Goal: Task Accomplishment & Management: Use online tool/utility

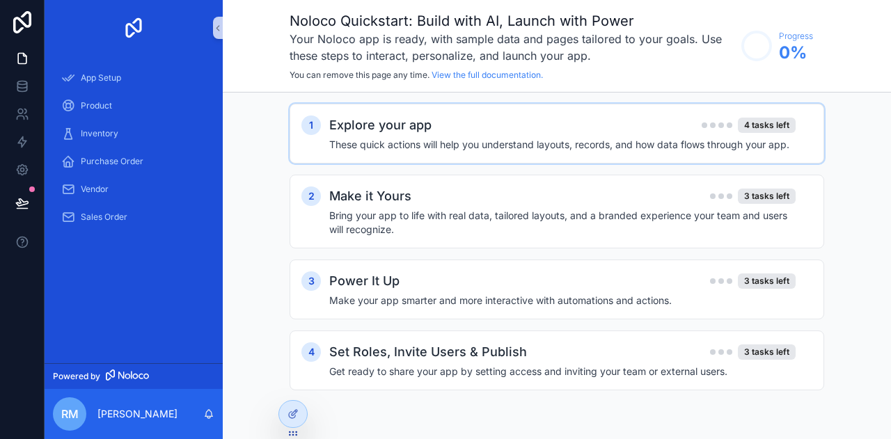
click at [560, 136] on div "Explore your app 4 tasks left These quick actions will help you understand layo…" at bounding box center [570, 134] width 483 height 36
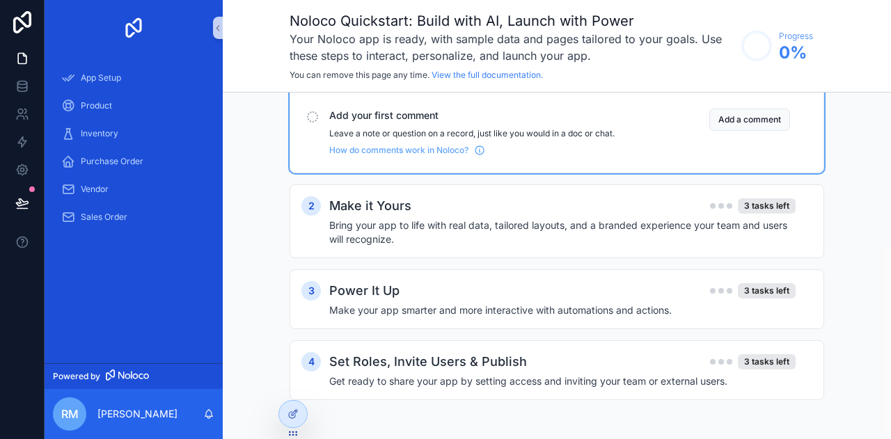
scroll to position [282, 0]
click at [532, 216] on div "Make it Yours 3 tasks left" at bounding box center [562, 205] width 466 height 19
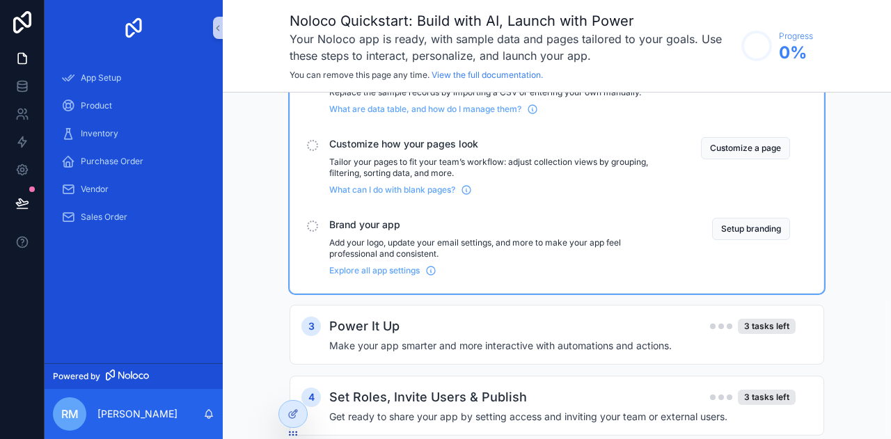
scroll to position [519, 0]
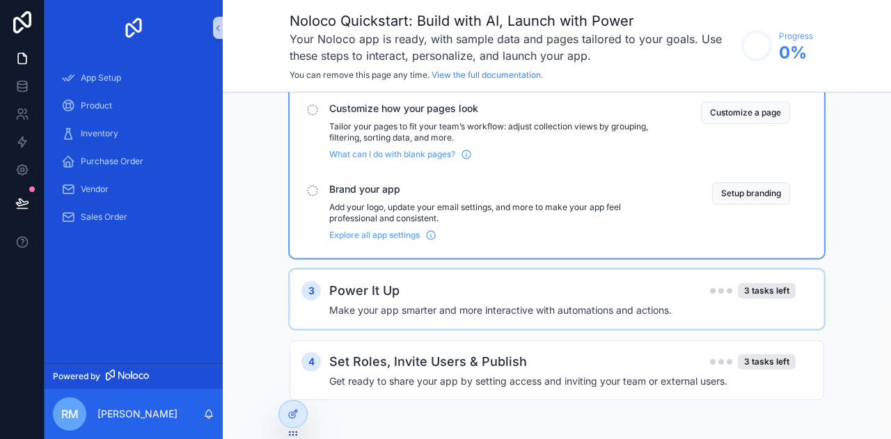
click at [474, 300] on div "Power It Up 3 tasks left" at bounding box center [562, 290] width 466 height 19
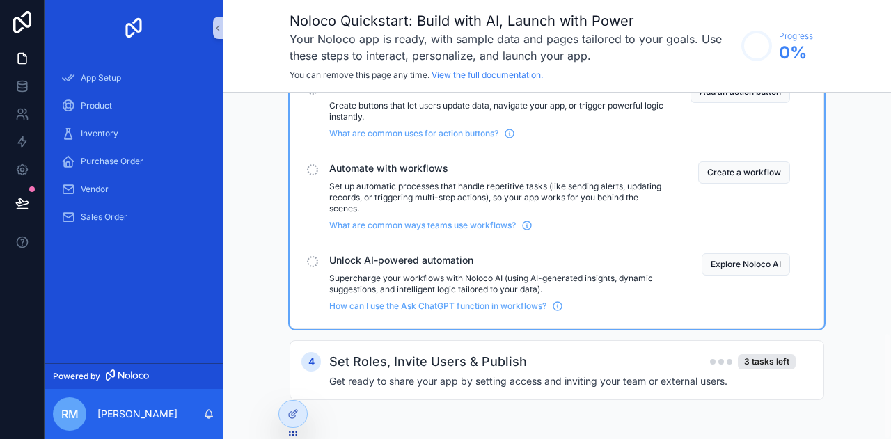
scroll to position [778, 0]
click at [218, 27] on icon "scrollable content" at bounding box center [218, 28] width 10 height 10
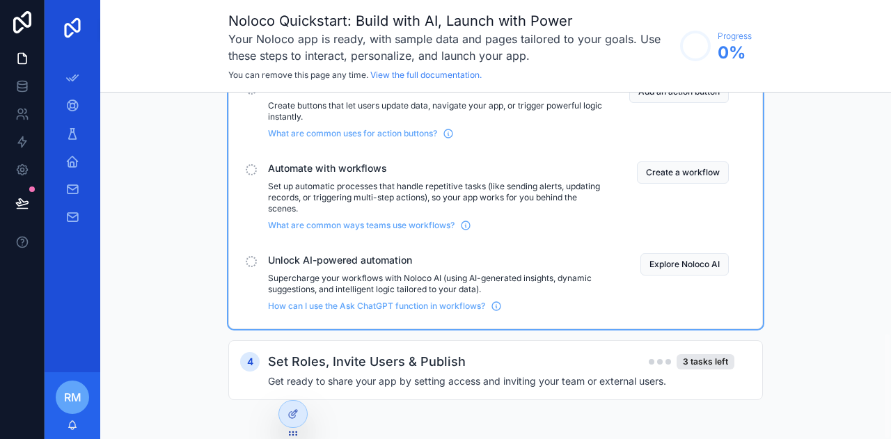
click at [99, 54] on div "scrollable content" at bounding box center [73, 28] width 56 height 56
click at [97, 29] on div "scrollable content" at bounding box center [73, 28] width 56 height 56
click at [371, 369] on h2 "Set Roles, Invite Users & Publish" at bounding box center [367, 361] width 198 height 19
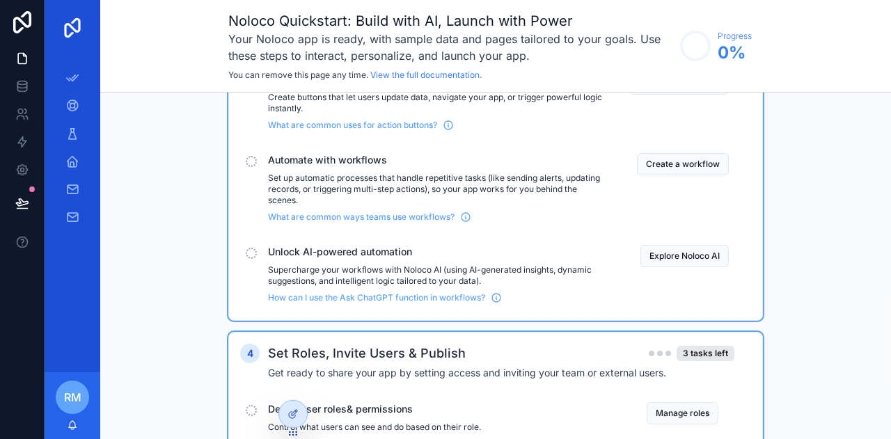
click at [371, 363] on h2 "Set Roles, Invite Users & Publish" at bounding box center [367, 353] width 198 height 19
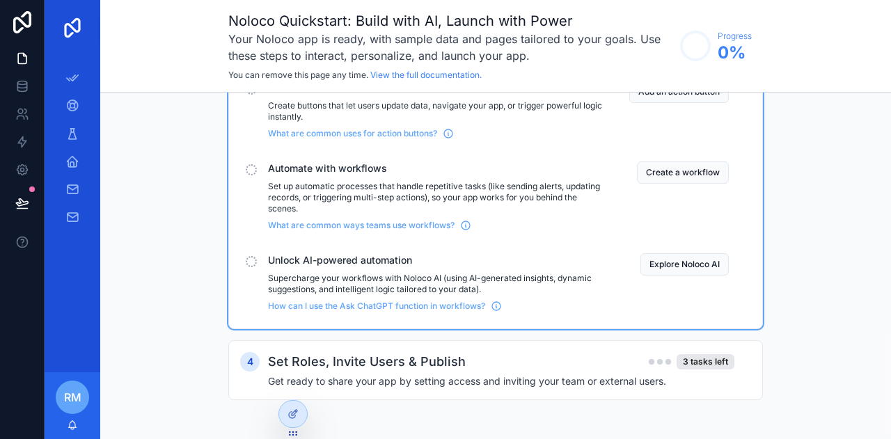
click at [609, 177] on div "Automate with workflows Set up automatic processes that handle repetitive tasks…" at bounding box center [495, 196] width 511 height 81
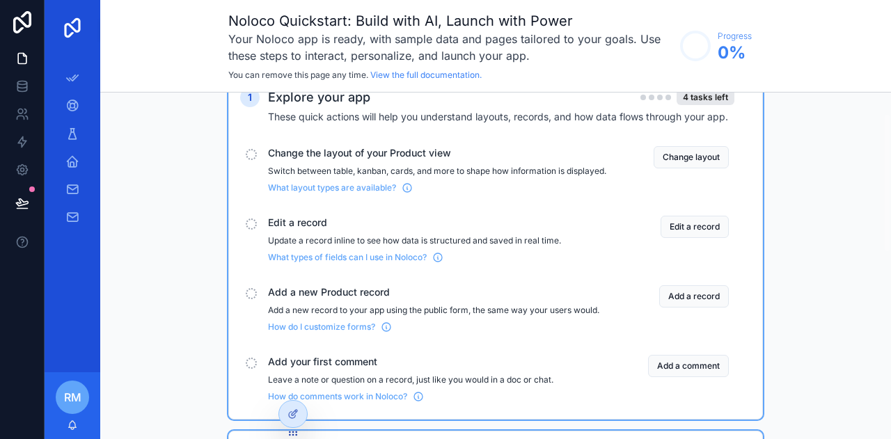
scroll to position [56, 0]
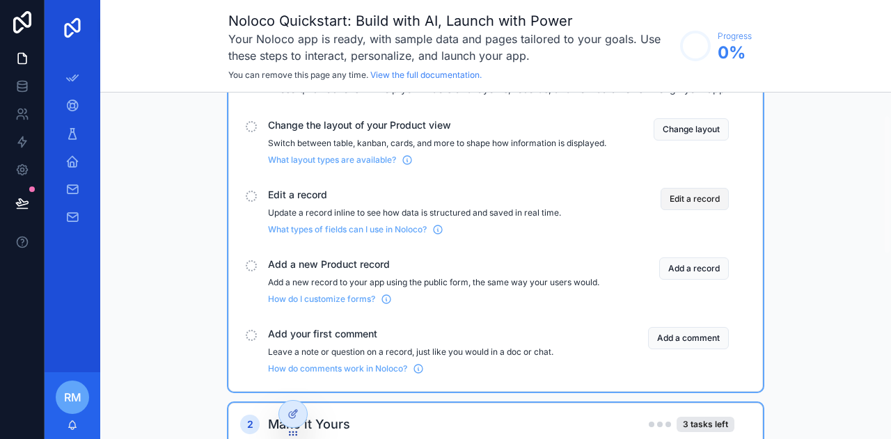
click at [705, 205] on button "Edit a record" at bounding box center [694, 199] width 68 height 22
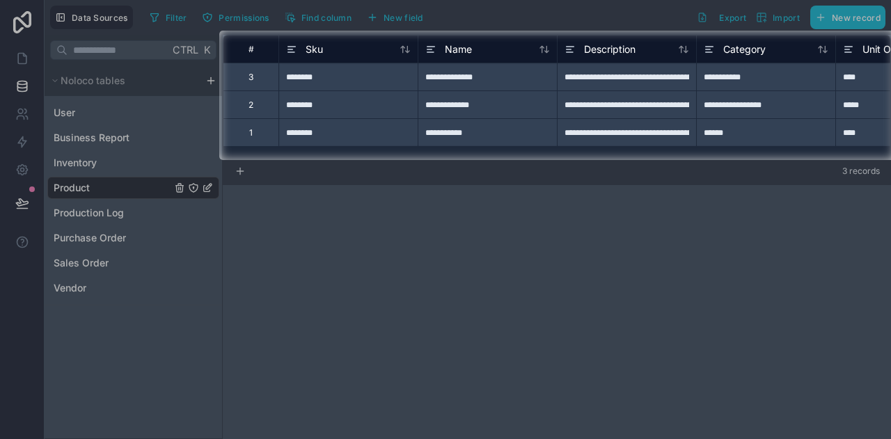
click at [135, 158] on div at bounding box center [109, 95] width 219 height 129
click at [109, 165] on div at bounding box center [445, 299] width 891 height 279
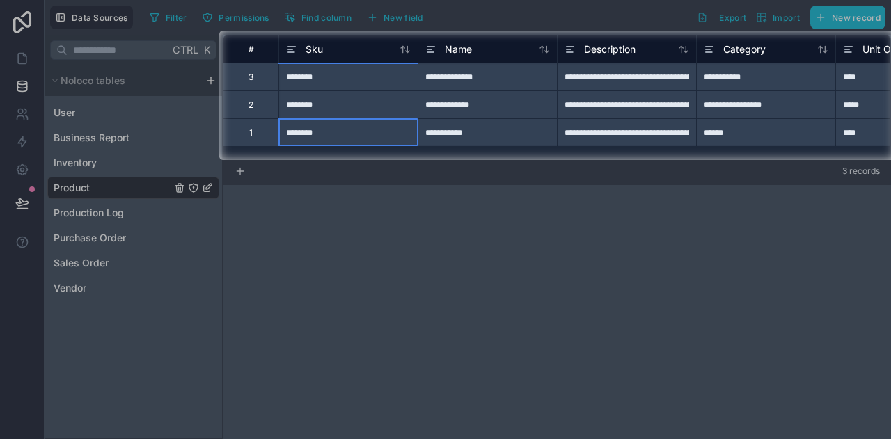
click at [360, 134] on div "********" at bounding box center [347, 132] width 139 height 28
click at [360, 134] on input "********" at bounding box center [348, 132] width 138 height 27
type input "********"
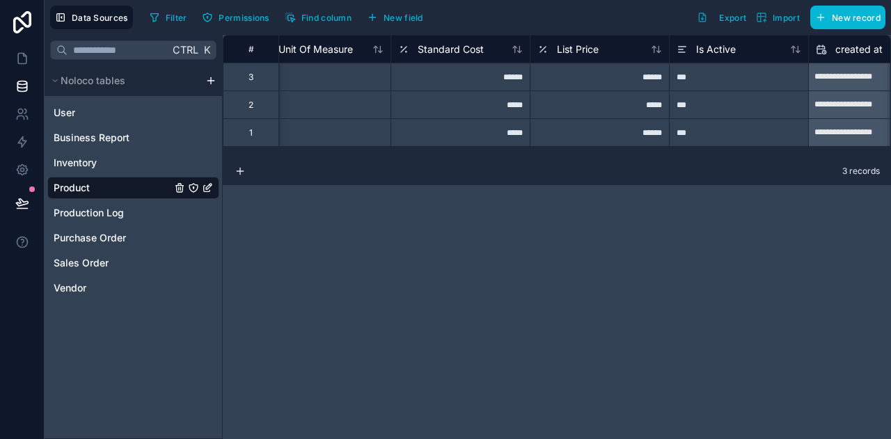
scroll to position [0, 1168]
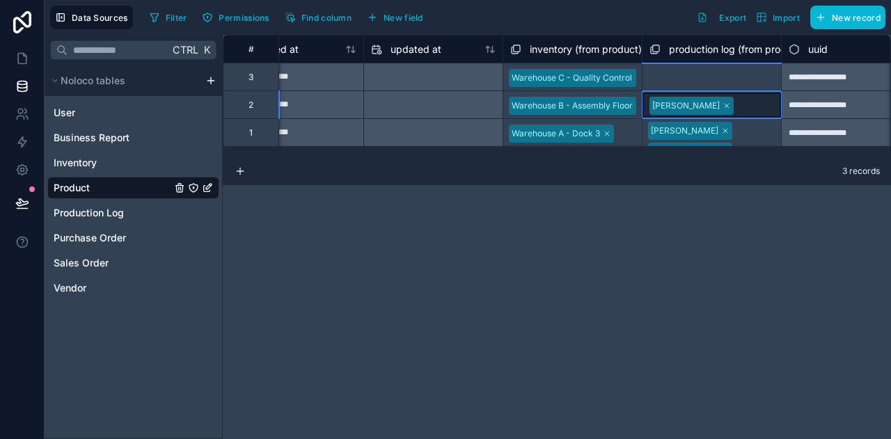
click at [722, 106] on icon at bounding box center [726, 106] width 8 height 8
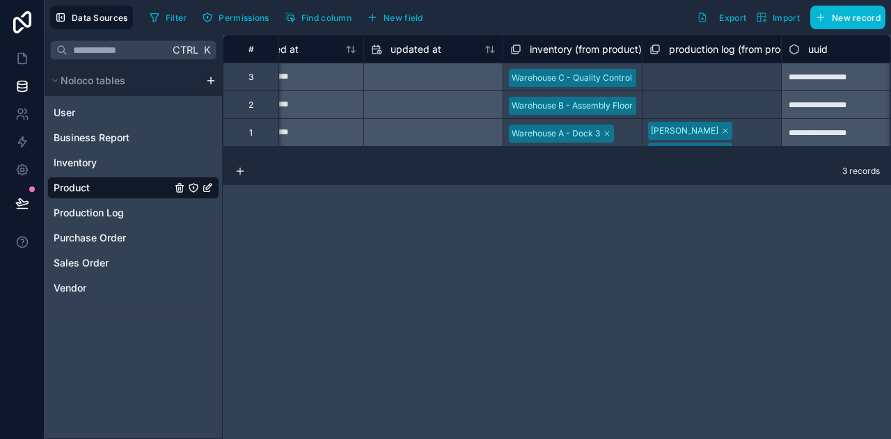
click at [621, 192] on div "**********" at bounding box center [557, 237] width 668 height 404
click at [441, 157] on div "**********" at bounding box center [557, 96] width 668 height 122
click at [844, 14] on span "New record" at bounding box center [855, 18] width 49 height 10
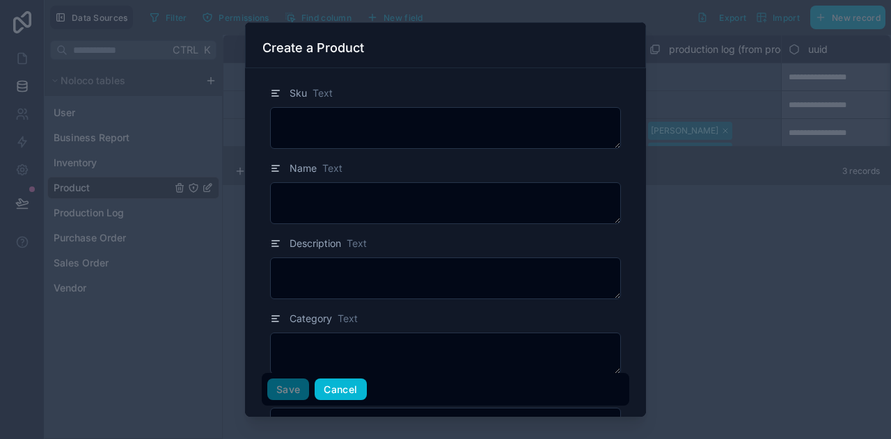
click at [344, 382] on button "Cancel" at bounding box center [339, 390] width 51 height 22
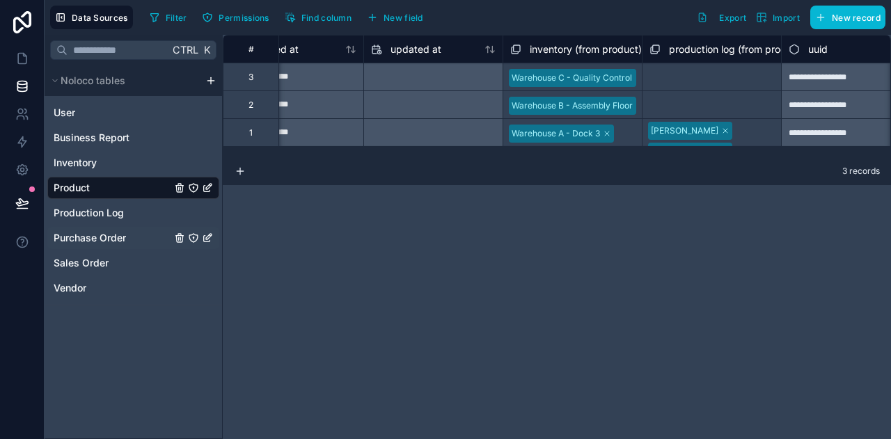
click at [128, 237] on div "Purchase Order" at bounding box center [133, 238] width 172 height 22
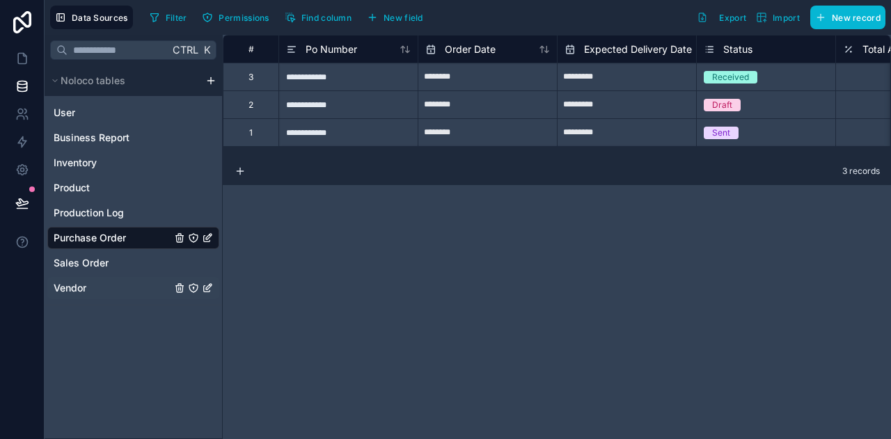
click at [77, 285] on span "Vendor" at bounding box center [70, 288] width 33 height 14
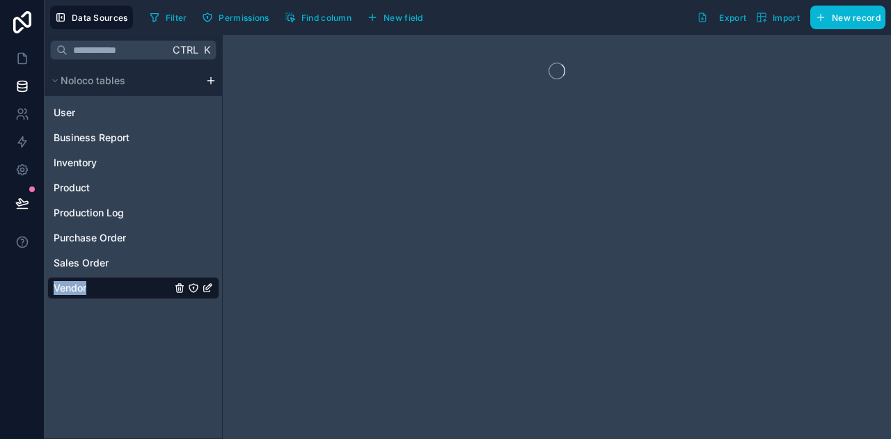
click at [77, 285] on span "Vendor" at bounding box center [70, 288] width 33 height 14
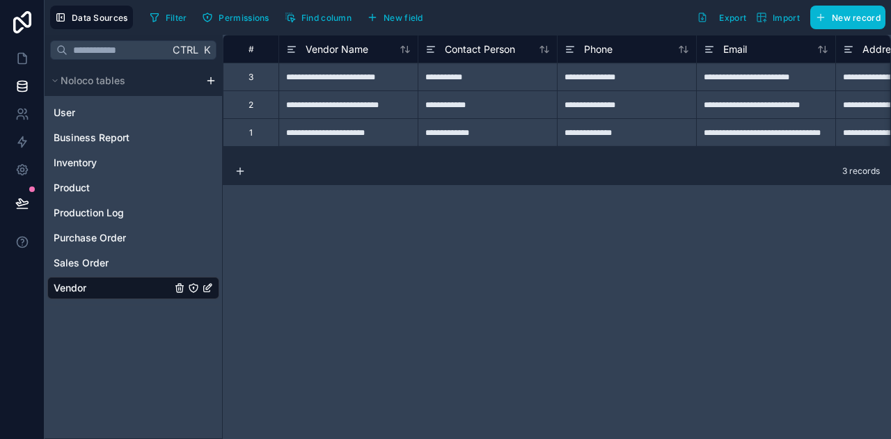
click at [434, 283] on div "**********" at bounding box center [557, 237] width 668 height 404
click at [231, 142] on div "1" at bounding box center [251, 132] width 56 height 28
click at [157, 136] on div "Business Report" at bounding box center [133, 138] width 172 height 22
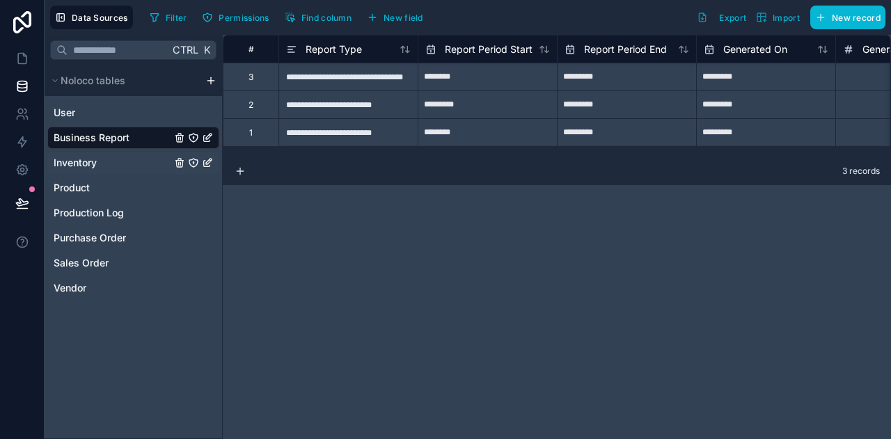
click at [101, 164] on div "Inventory" at bounding box center [133, 163] width 172 height 22
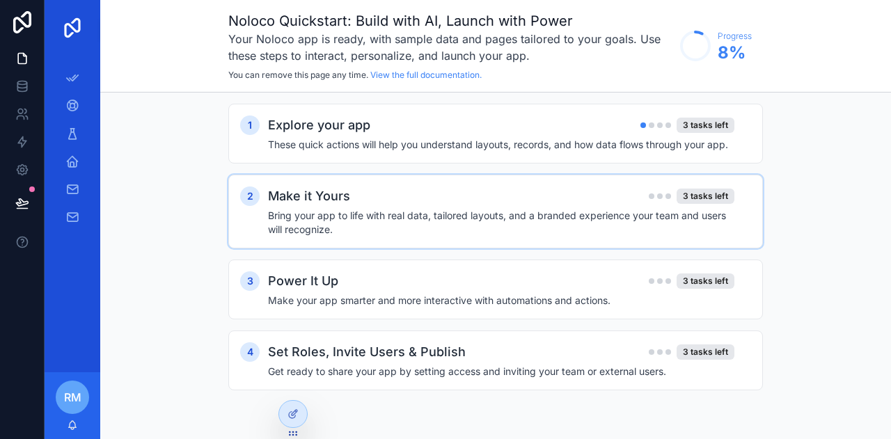
click at [406, 216] on h4 "Bring your app to life with real data, tailored layouts, and a branded experien…" at bounding box center [501, 223] width 466 height 28
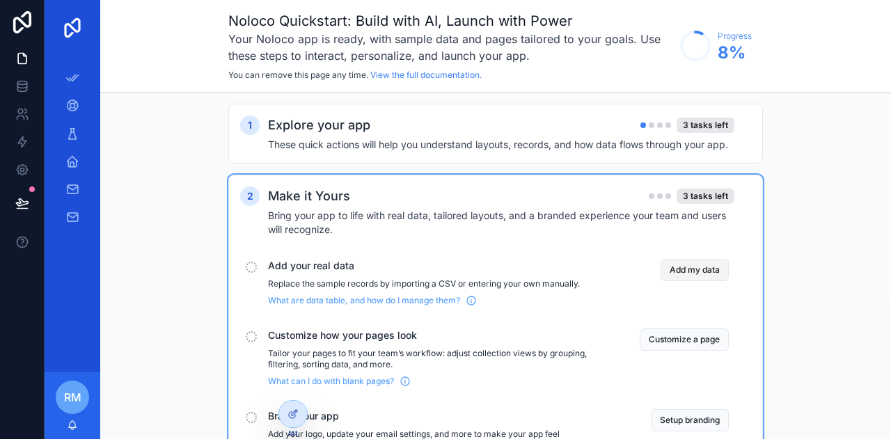
click at [691, 269] on button "Add my data" at bounding box center [694, 270] width 68 height 22
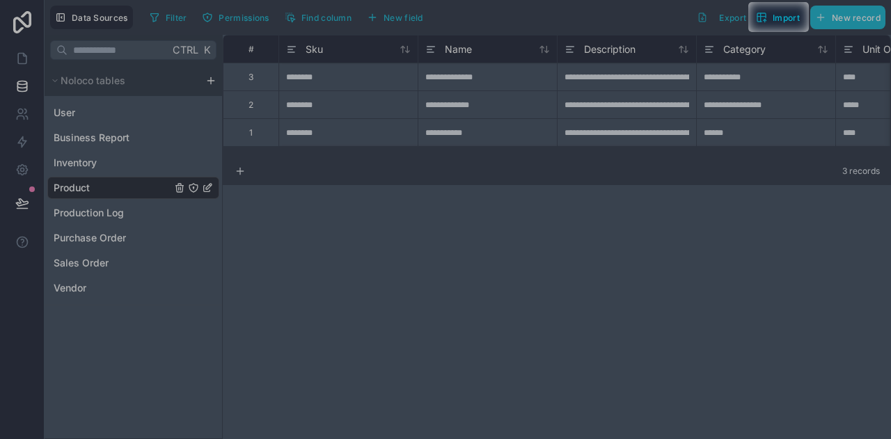
click at [100, 164] on div at bounding box center [445, 235] width 891 height 407
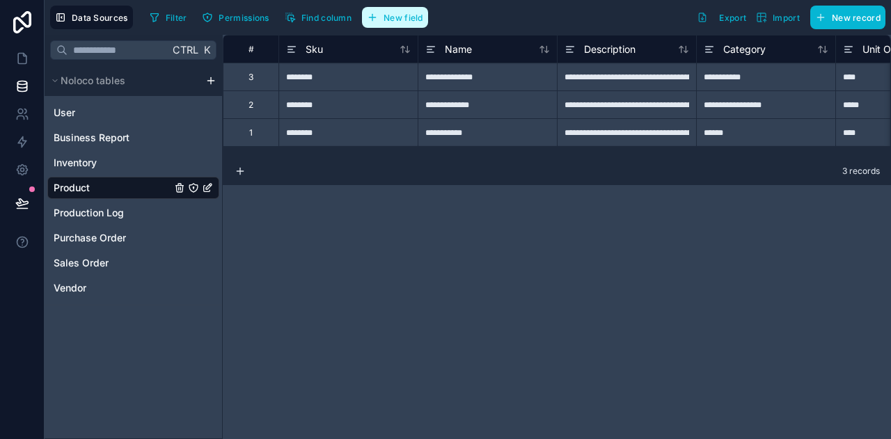
click at [411, 22] on button "New field" at bounding box center [395, 17] width 66 height 21
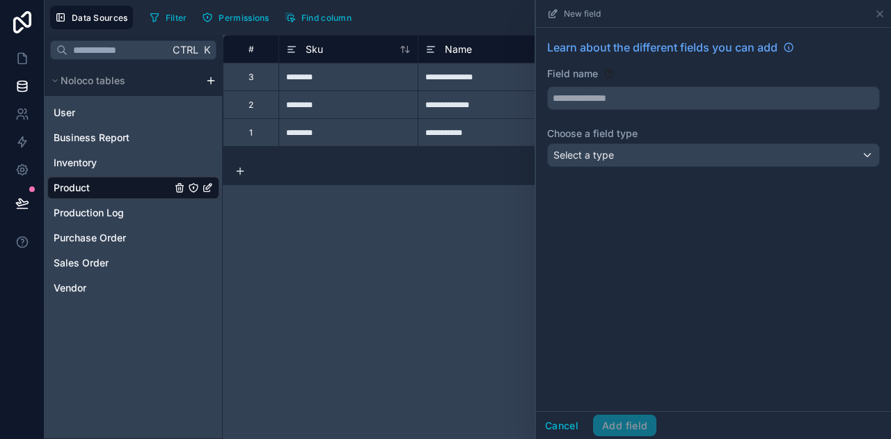
click at [441, 215] on div "**********" at bounding box center [557, 237] width 668 height 404
click at [875, 19] on div "New field" at bounding box center [713, 13] width 344 height 27
click at [878, 17] on icon at bounding box center [879, 13] width 11 height 11
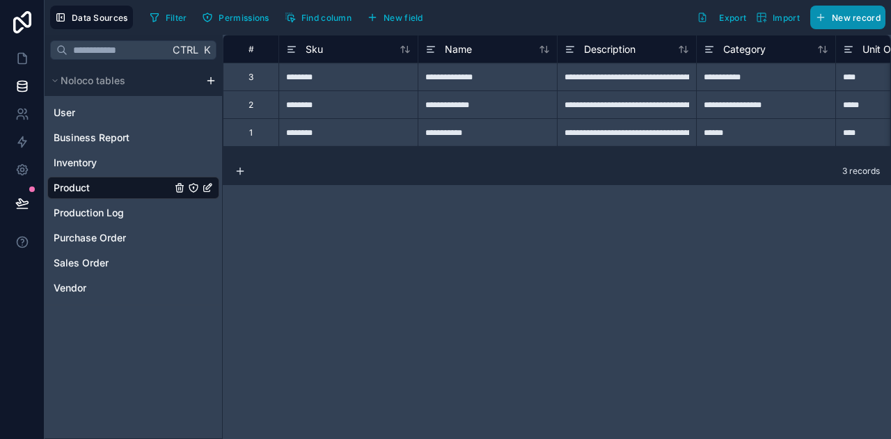
click at [832, 14] on span "New record" at bounding box center [855, 18] width 49 height 10
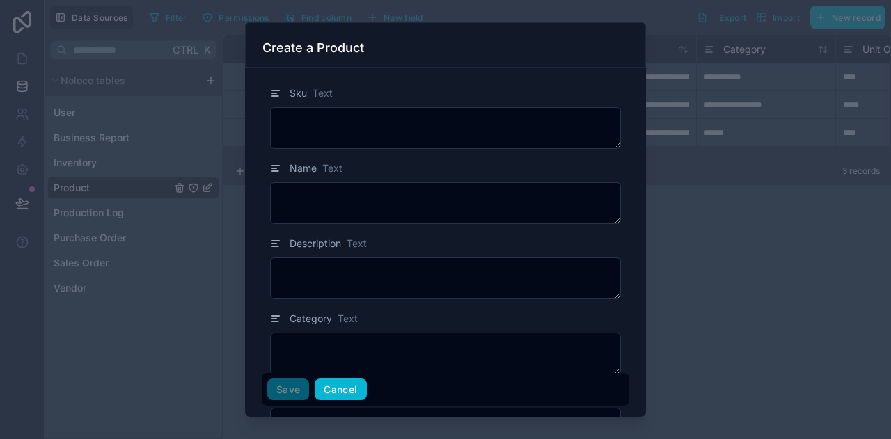
click at [344, 390] on button "Cancel" at bounding box center [339, 390] width 51 height 22
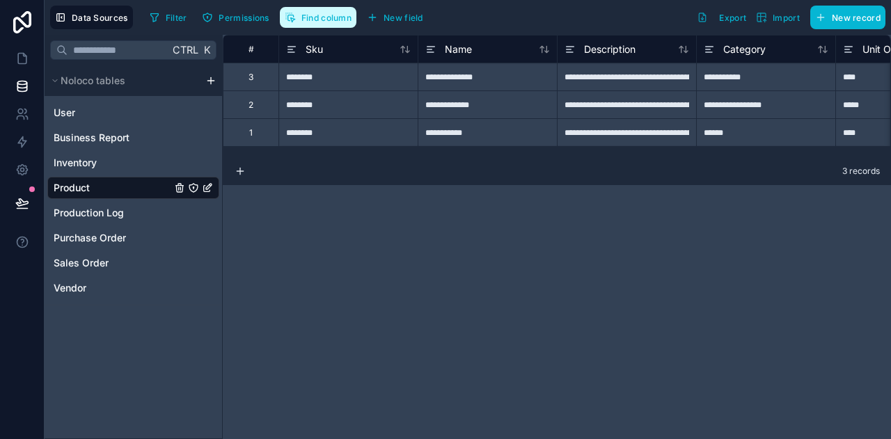
click at [321, 19] on span "Find column" at bounding box center [326, 18] width 50 height 10
click at [427, 300] on div "**********" at bounding box center [557, 237] width 668 height 404
click at [67, 161] on span "Inventory" at bounding box center [75, 163] width 43 height 14
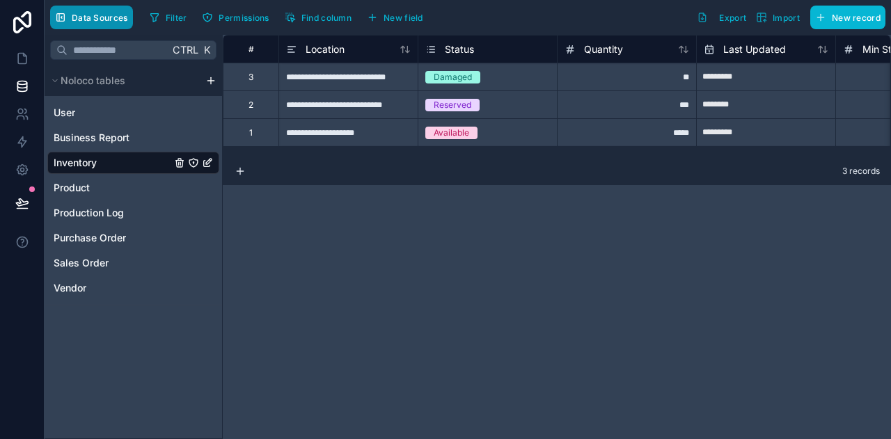
click at [105, 9] on button "Data Sources" at bounding box center [91, 18] width 83 height 24
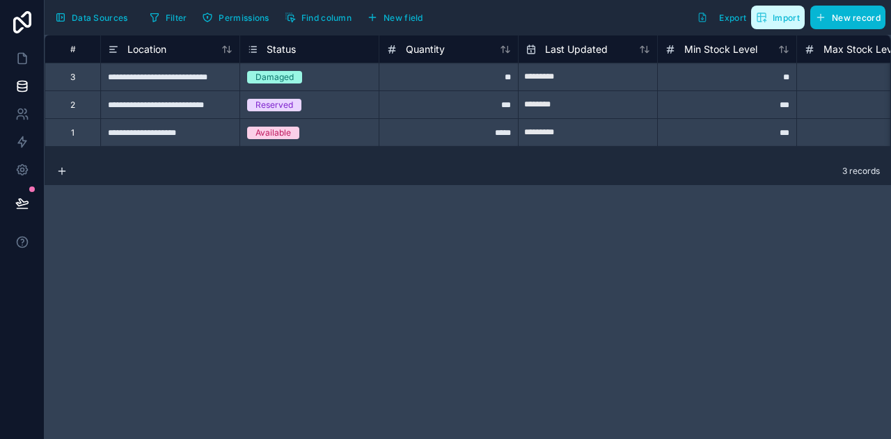
click at [781, 22] on span "Import" at bounding box center [785, 18] width 27 height 10
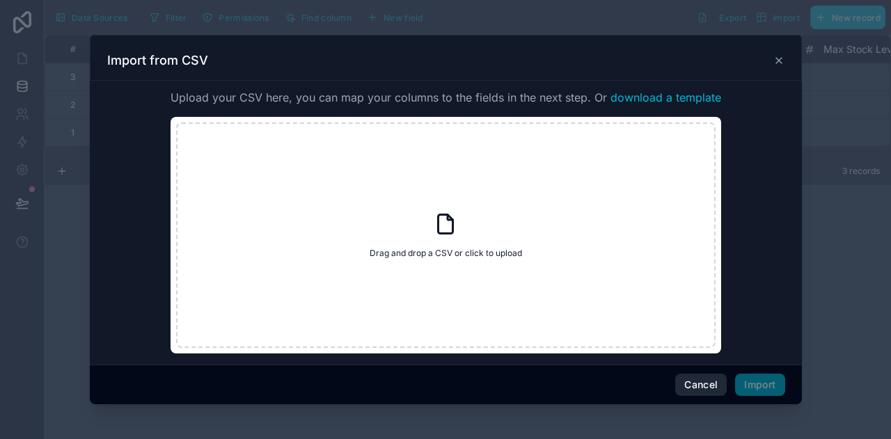
click at [694, 387] on button "Cancel" at bounding box center [700, 385] width 51 height 22
